Goal: Information Seeking & Learning: Learn about a topic

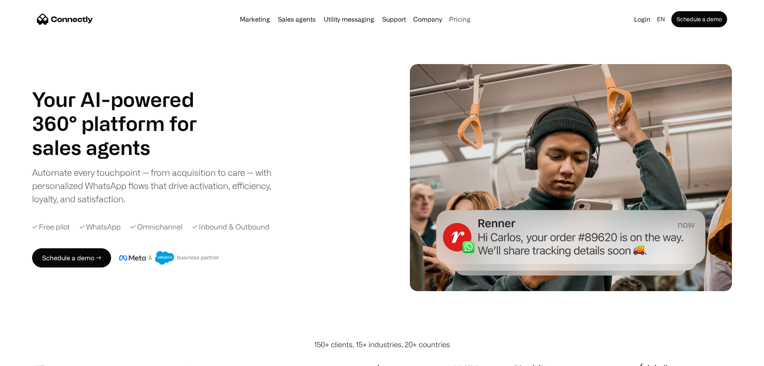
click at [473, 21] on link "Pricing" at bounding box center [460, 19] width 28 height 6
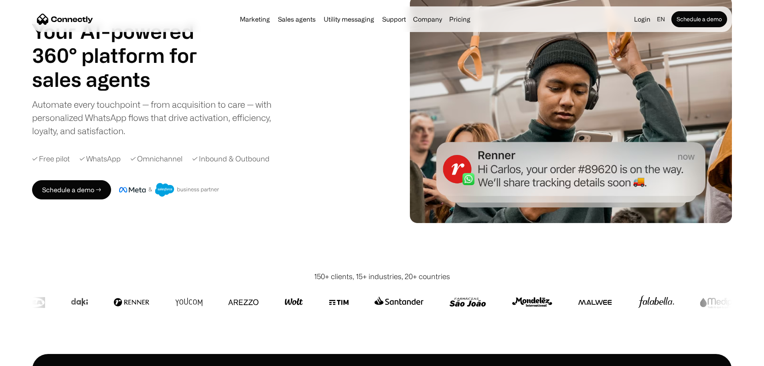
scroll to position [74, 0]
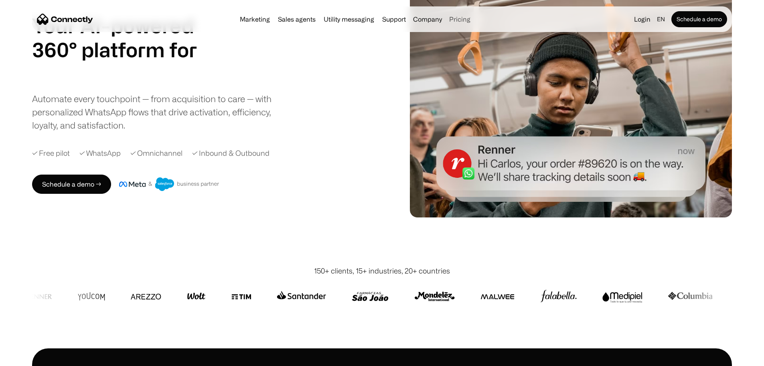
click at [472, 20] on link "Pricing" at bounding box center [460, 19] width 28 height 6
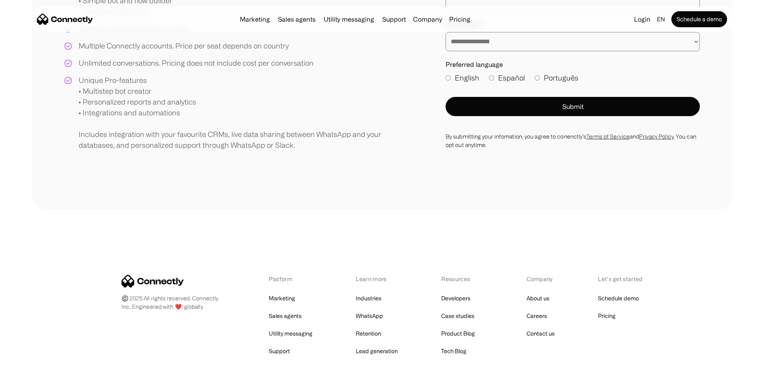
scroll to position [358, 0]
